Goal: Information Seeking & Learning: Learn about a topic

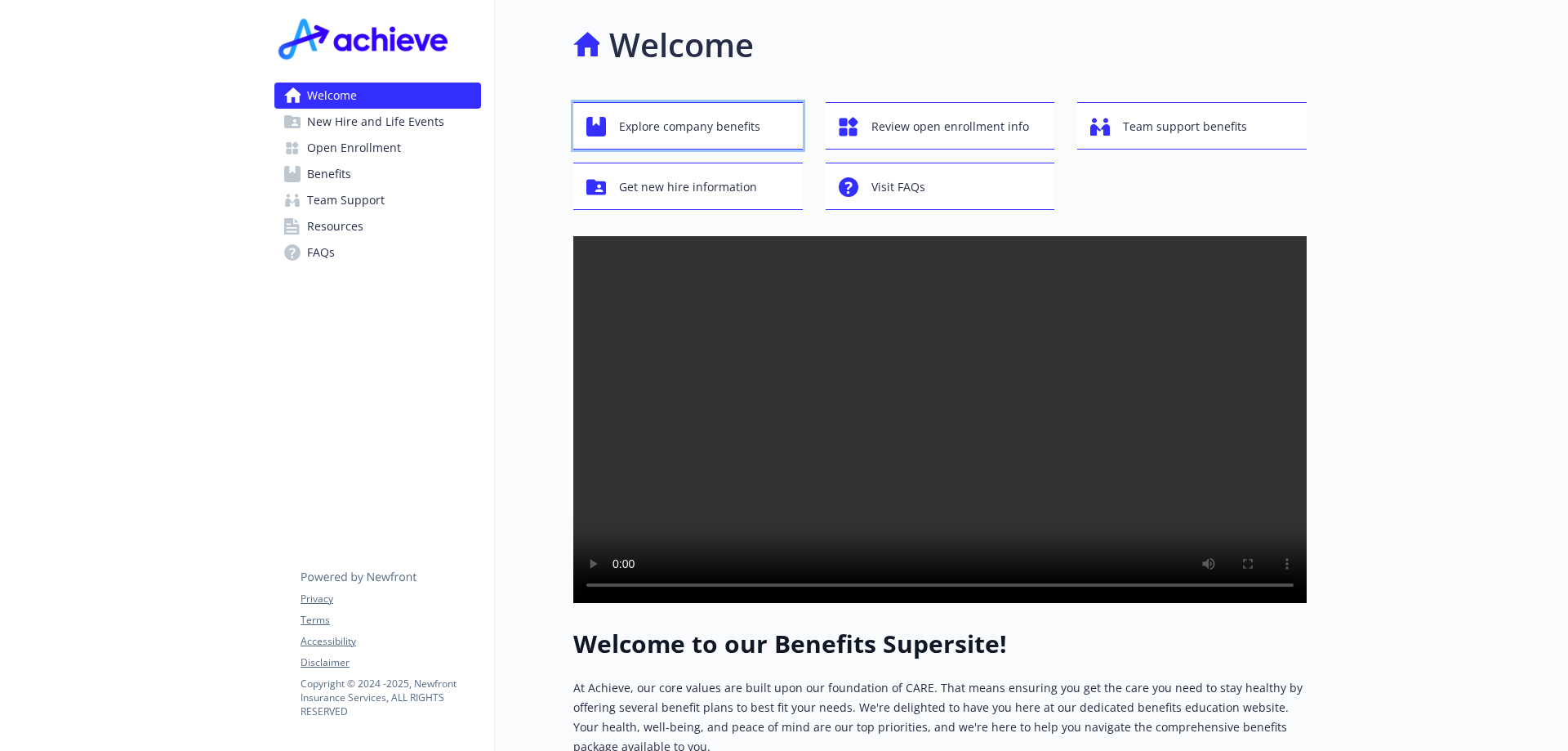
click at [738, 119] on span "Explore company benefits" at bounding box center [689, 126] width 141 height 31
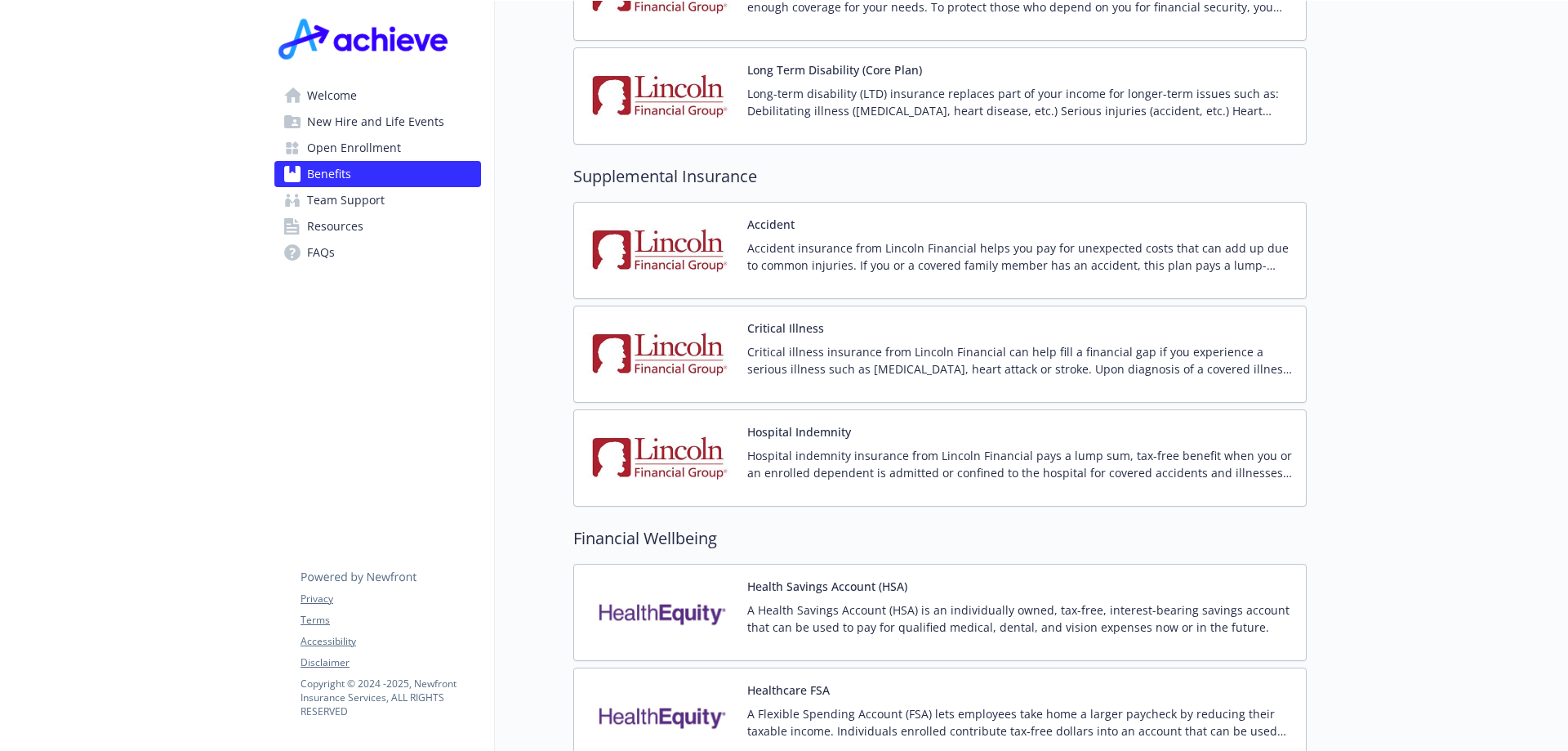
scroll to position [1724, 0]
